Goal: Check status: Check status

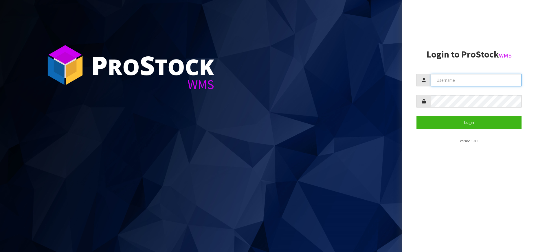
type input "[PERSON_NAME][EMAIL_ADDRESS][DOMAIN_NAME]"
click at [448, 129] on section "Login to ProStock WMS [PERSON_NAME][EMAIL_ADDRESS][DOMAIN_NAME] Login Version 1…" at bounding box center [468, 96] width 105 height 94
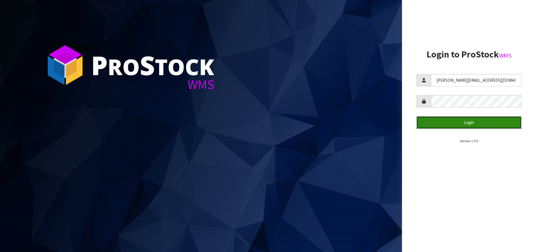
click at [448, 127] on button "Login" at bounding box center [468, 122] width 105 height 12
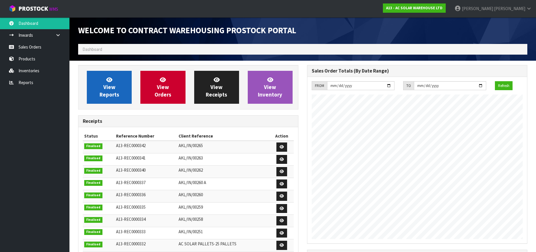
scroll to position [346, 229]
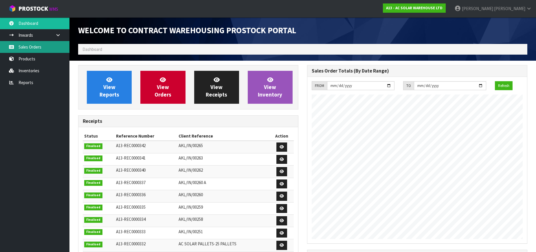
click at [40, 47] on link "Sales Orders" at bounding box center [34, 47] width 69 height 12
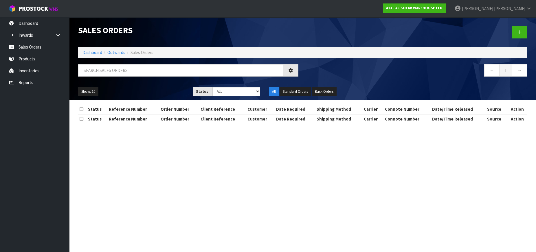
click at [105, 55] on li "Outwards" at bounding box center [113, 52] width 23 height 6
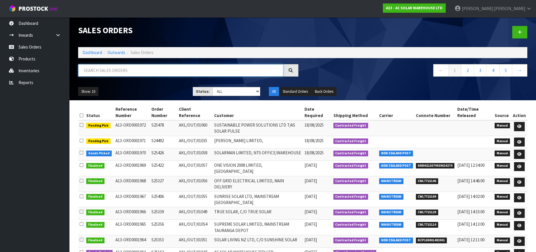
click at [105, 66] on input "text" at bounding box center [180, 70] width 205 height 12
paste input "S23284"
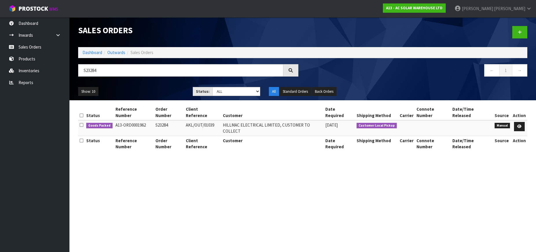
click at [292, 138] on div "Status Reference Number Order Number Client Reference Customer Date Required Sh…" at bounding box center [302, 131] width 449 height 53
click at [214, 68] on input "S23284" at bounding box center [180, 70] width 205 height 12
paste input "5162"
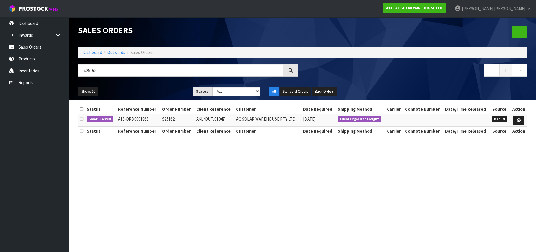
click at [240, 135] on th "Customer" at bounding box center [268, 131] width 67 height 9
click at [188, 70] on input "S25162" at bounding box center [180, 70] width 205 height 12
paste input "327"
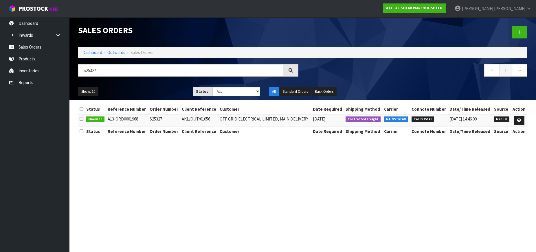
click at [426, 121] on span "CWL7715146" at bounding box center [422, 120] width 23 height 6
drag, startPoint x: 426, startPoint y: 121, endPoint x: 430, endPoint y: 118, distance: 4.8
click at [426, 121] on span "CWL7715146" at bounding box center [422, 120] width 23 height 6
copy span "CWL7715146"
click at [154, 73] on input "S25327" at bounding box center [180, 70] width 205 height 12
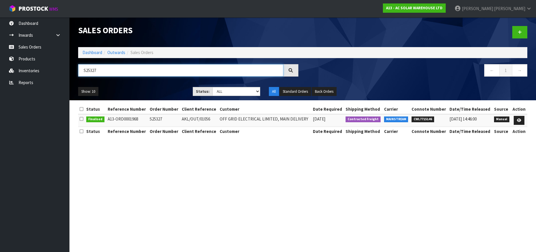
paste input "39"
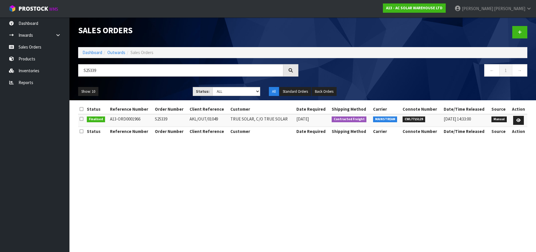
click at [414, 122] on span "CWL7715129" at bounding box center [413, 120] width 23 height 6
copy span "CWL7715129"
click at [180, 75] on input "S25339" at bounding box center [180, 70] width 205 height 12
paste input "S25353"
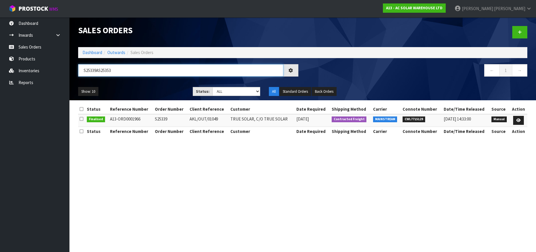
paste input "S25353"
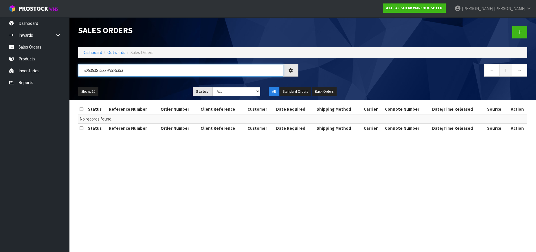
paste input "text"
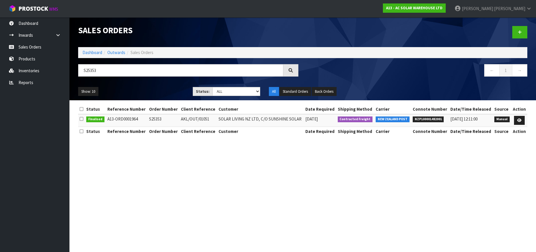
click at [439, 119] on span "NZP100001482001" at bounding box center [428, 120] width 31 height 6
copy span "NZP100001482001"
click at [109, 76] on input "S25353a" at bounding box center [180, 70] width 205 height 12
paste input "S25356"
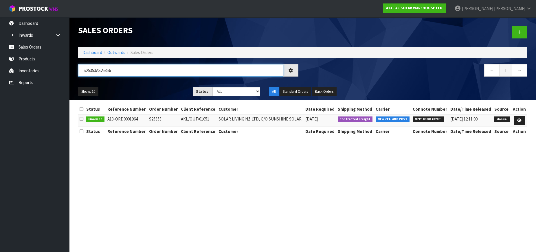
paste input "S25356"
paste input "text"
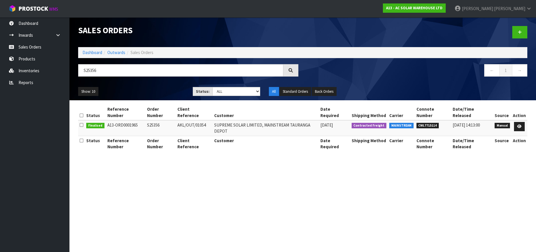
click at [428, 123] on span "CWL7715114" at bounding box center [427, 126] width 23 height 6
click at [426, 123] on span "CWL7715114" at bounding box center [427, 126] width 23 height 6
copy span "CWL7715114"
click at [224, 69] on input "S25356" at bounding box center [180, 70] width 205 height 12
paste input "40"
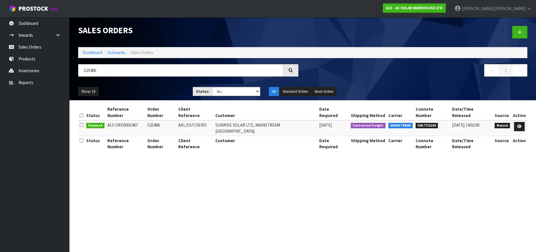
click at [425, 123] on span "CWL7715109" at bounding box center [426, 126] width 23 height 6
click at [424, 123] on span "CWL7715109" at bounding box center [426, 126] width 23 height 6
copy span "CWL7715109"
drag, startPoint x: 130, startPoint y: 79, endPoint x: 129, endPoint y: 74, distance: 5.7
click at [130, 77] on div "S25406 ← 1 →" at bounding box center [303, 73] width 458 height 19
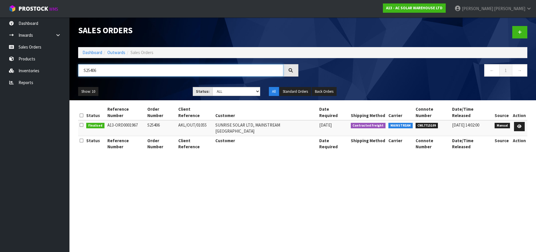
click at [129, 72] on input "S25406" at bounding box center [180, 70] width 205 height 12
paste input "22"
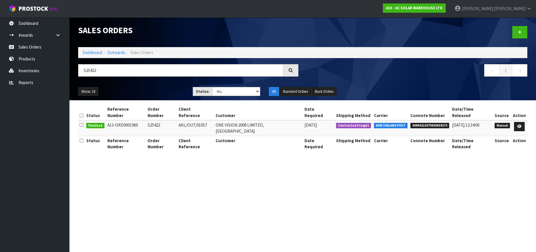
click at [432, 123] on span "00894210379939634274" at bounding box center [429, 126] width 39 height 6
drag, startPoint x: 432, startPoint y: 119, endPoint x: 441, endPoint y: 119, distance: 9.0
click at [432, 123] on span "00894210379939634274" at bounding box center [429, 126] width 39 height 6
copy span "00894210379939634274"
click at [186, 69] on input "S25422" at bounding box center [180, 70] width 205 height 12
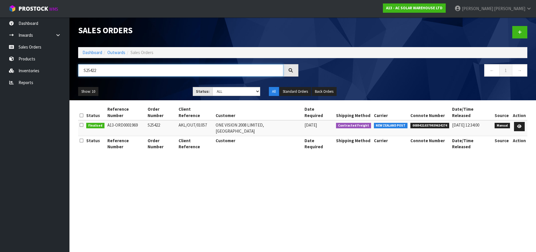
paste input "6"
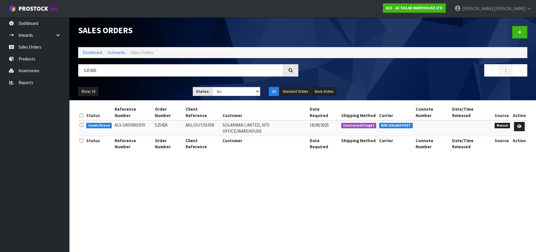
drag, startPoint x: 148, startPoint y: 63, endPoint x: 148, endPoint y: 67, distance: 3.2
click at [148, 64] on div "Sales Orders Dashboard Outwards Sales Orders S25426 ← 1 → Show: 10 5 10 25 50 S…" at bounding box center [303, 58] width 458 height 83
click at [150, 67] on input "S25426" at bounding box center [180, 70] width 205 height 12
paste input "78"
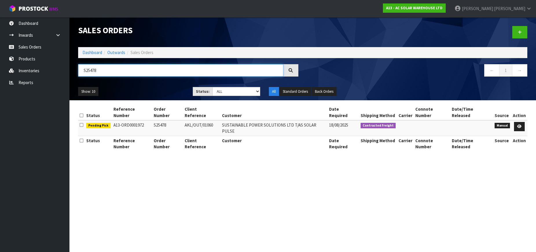
type input "S25478"
